Goal: Register for event/course

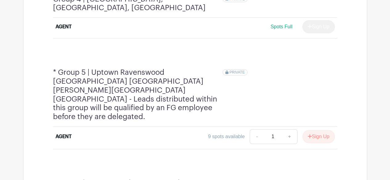
scroll to position [740, 0]
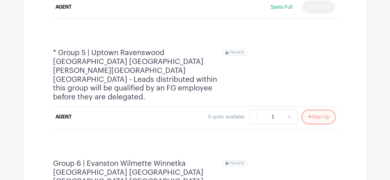
click at [324, 111] on button "Sign Up" at bounding box center [318, 117] width 32 height 13
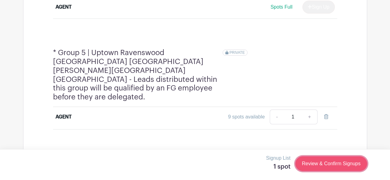
click at [354, 166] on link "Review & Confirm Signups" at bounding box center [331, 164] width 72 height 15
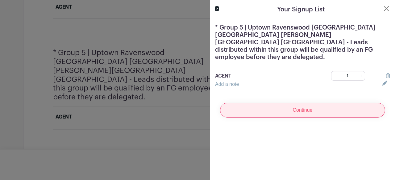
click at [291, 104] on input "Continue" at bounding box center [302, 110] width 165 height 15
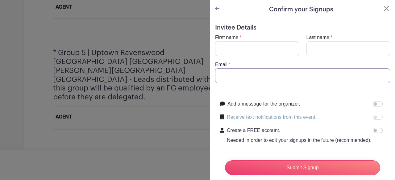
click at [234, 75] on input "Email" at bounding box center [302, 75] width 175 height 15
type input "[PERSON_NAME][EMAIL_ADDRESS][DOMAIN_NAME]"
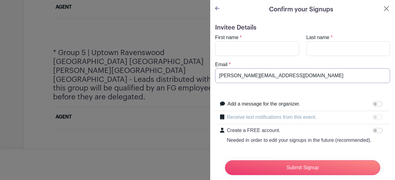
type input "[PERSON_NAME]"
type input "stenzl"
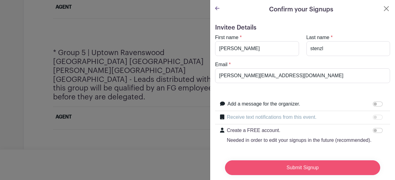
click at [290, 165] on input "Submit Signup" at bounding box center [302, 168] width 155 height 15
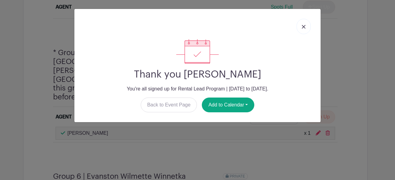
click at [306, 27] on link at bounding box center [303, 26] width 14 height 15
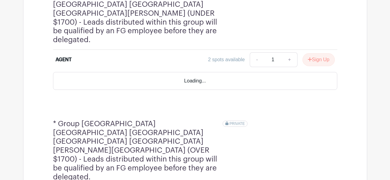
scroll to position [956, 0]
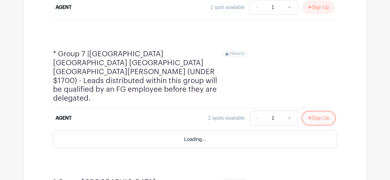
click at [315, 112] on button "Sign Up" at bounding box center [318, 118] width 32 height 13
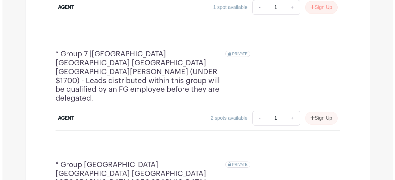
scroll to position [954, 0]
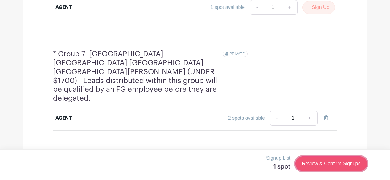
click at [311, 161] on link "Review & Confirm Signups" at bounding box center [331, 164] width 72 height 15
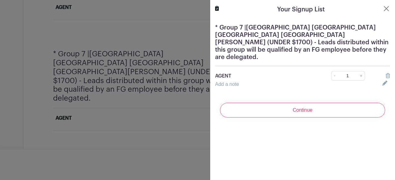
click at [288, 106] on input "Continue" at bounding box center [302, 110] width 165 height 15
click at [297, 104] on div "Continue" at bounding box center [302, 110] width 175 height 25
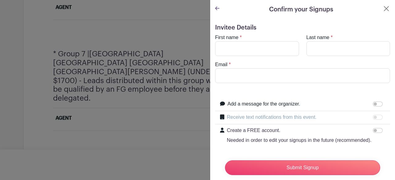
click at [303, 104] on div "Add a message for the organizer." at bounding box center [306, 105] width 158 height 8
click at [238, 72] on input "Email" at bounding box center [302, 75] width 175 height 15
type input "[PERSON_NAME][EMAIL_ADDRESS][DOMAIN_NAME]"
type input "[PERSON_NAME]"
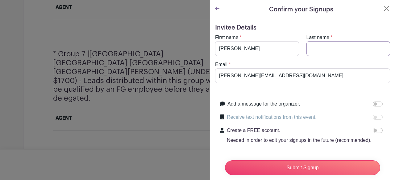
type input "stenzl"
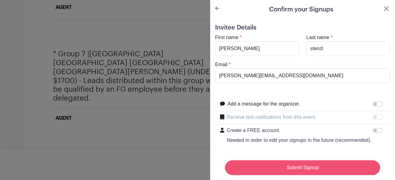
click at [267, 164] on input "Submit Signup" at bounding box center [302, 168] width 155 height 15
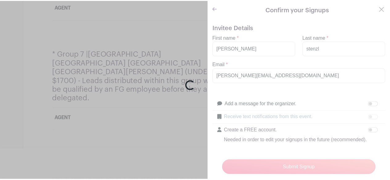
scroll to position [952, 0]
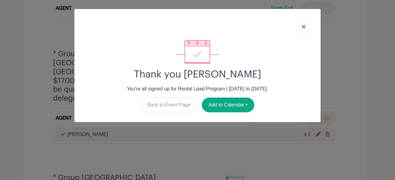
click at [307, 26] on link at bounding box center [303, 26] width 14 height 15
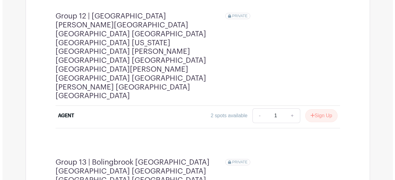
scroll to position [1627, 0]
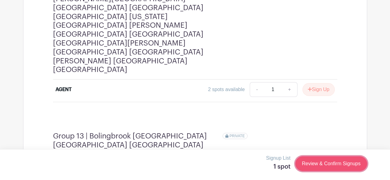
click at [334, 163] on link "Review & Confirm Signups" at bounding box center [331, 164] width 72 height 15
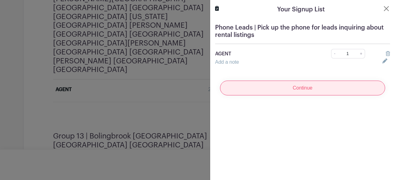
click at [304, 91] on input "Continue" at bounding box center [302, 88] width 165 height 15
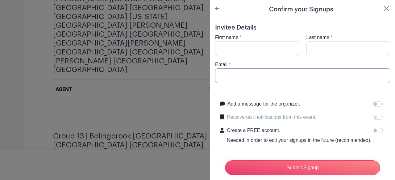
click at [232, 80] on input "Email" at bounding box center [302, 75] width 175 height 15
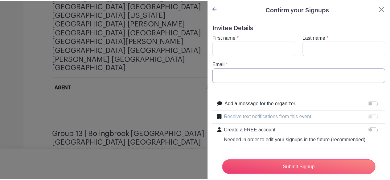
scroll to position [1625, 0]
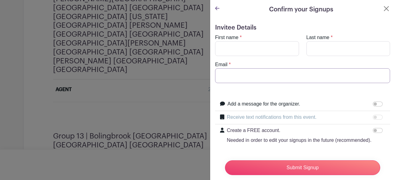
click at [227, 77] on input "Email" at bounding box center [302, 75] width 175 height 15
type input "[PERSON_NAME][EMAIL_ADDRESS][DOMAIN_NAME]"
type input "[PERSON_NAME]"
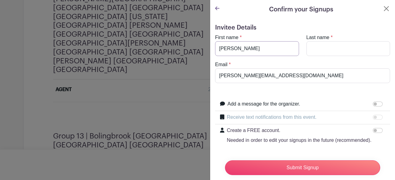
type input "stenzl"
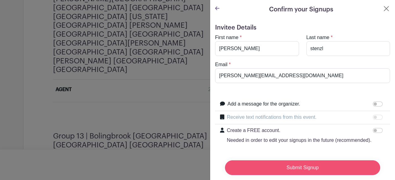
click at [290, 161] on input "Submit Signup" at bounding box center [302, 168] width 155 height 15
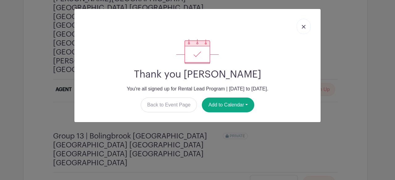
click at [306, 27] on link at bounding box center [303, 26] width 14 height 15
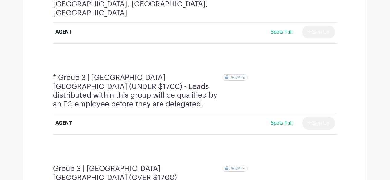
scroll to position [432, 0]
